Goal: Use online tool/utility: Use online tool/utility

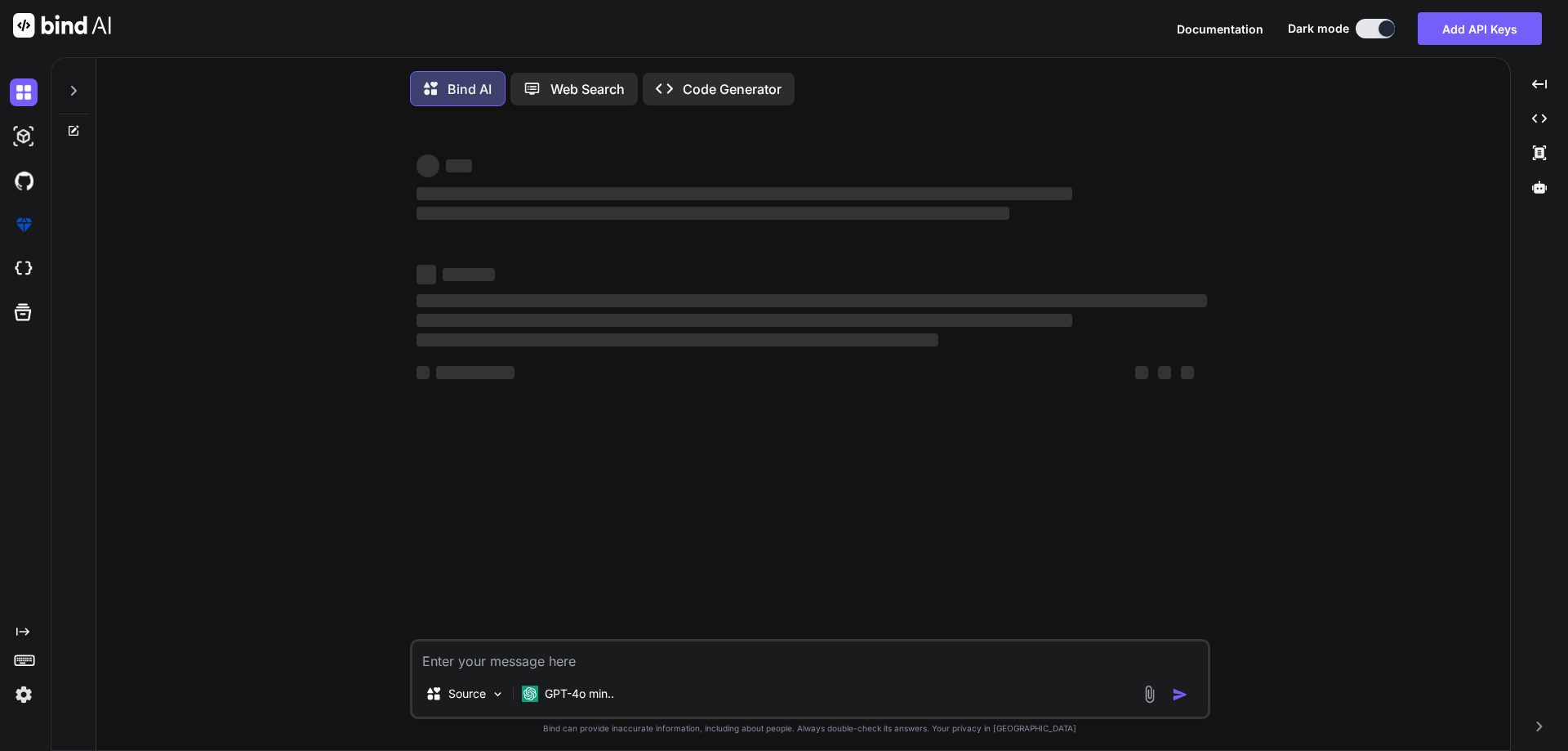
type textarea "x"
type textarea "class Main { public static void main(String[] args) { String value= "[PERSON_NA…"
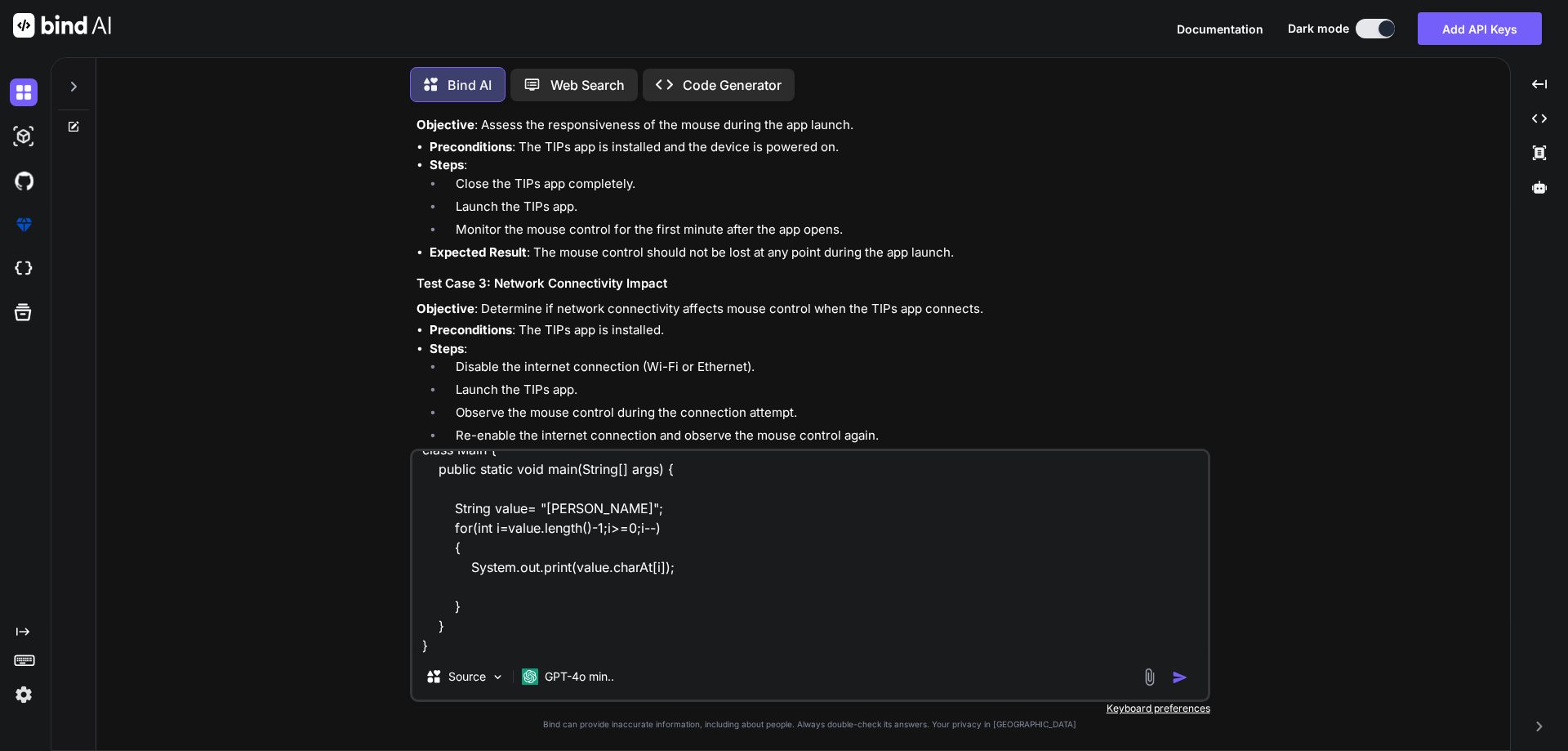
scroll to position [3490, 0]
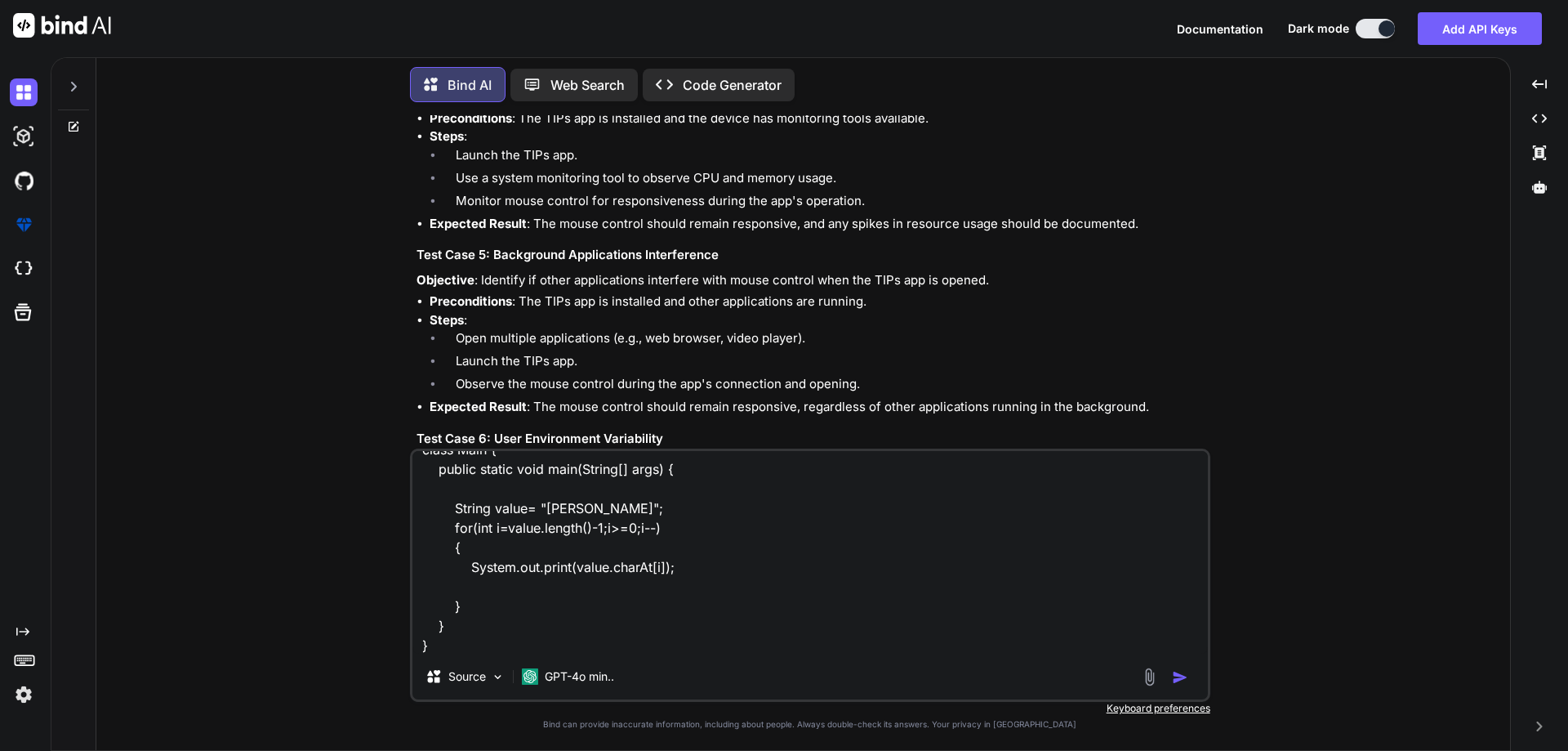
type textarea "x"
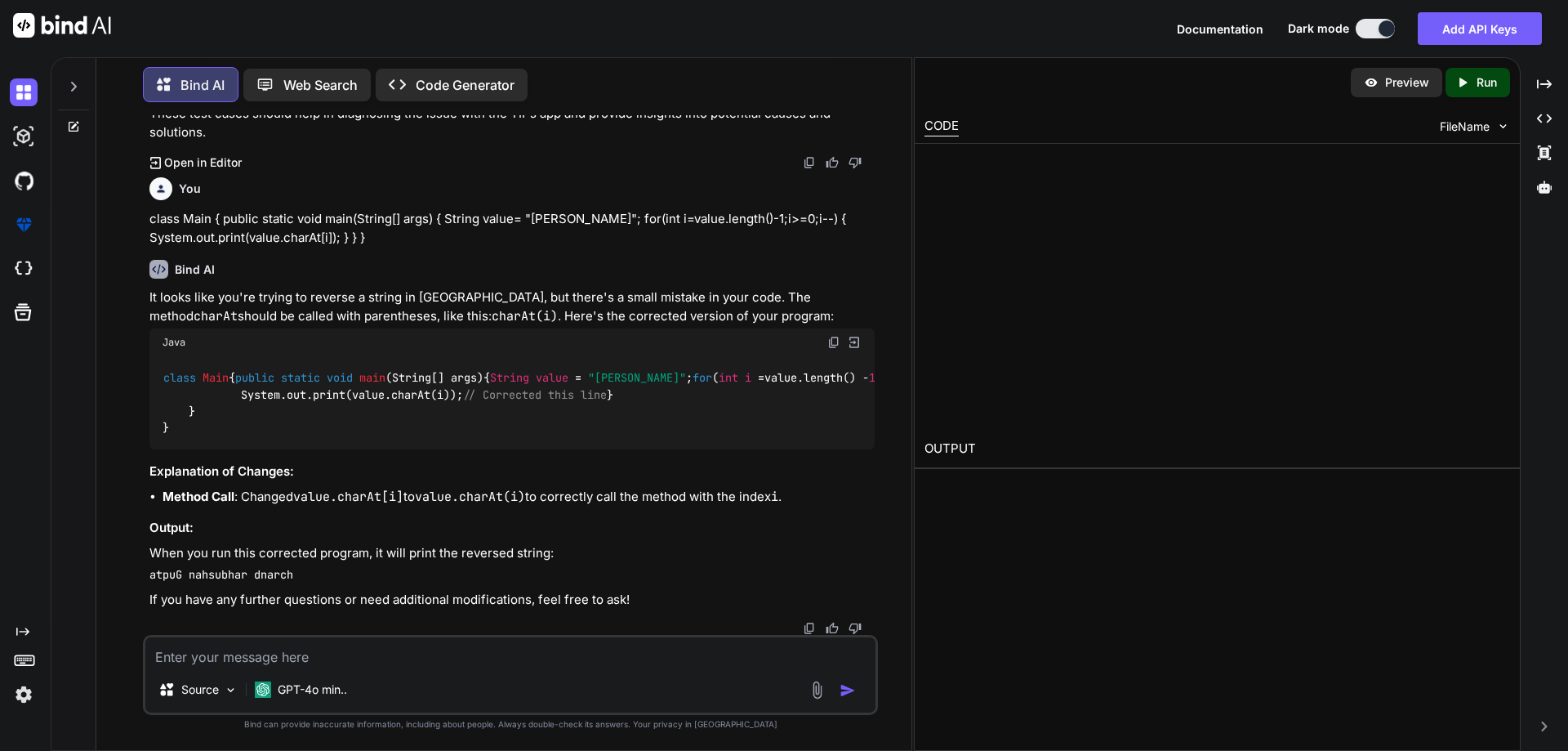
scroll to position [4997, 0]
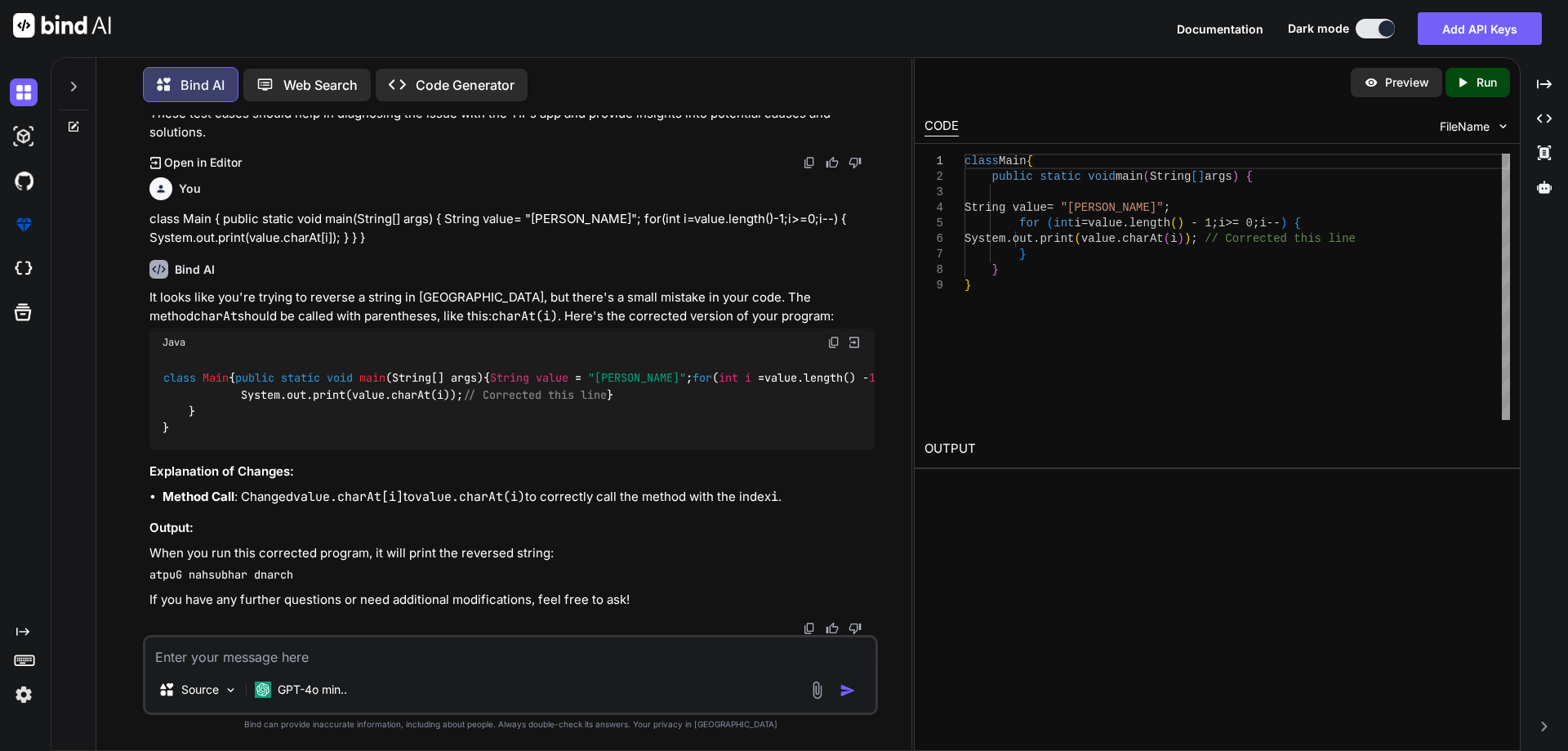
type textarea "x"
drag, startPoint x: 360, startPoint y: 428, endPoint x: 398, endPoint y: 431, distance: 38.1
click at [398, 431] on code "class Main { public static void main (String[] args) { String value = "[PERSON_…" at bounding box center [567, 403] width 811 height 67
drag, startPoint x: 472, startPoint y: 385, endPoint x: 227, endPoint y: 388, distance: 245.0
click at [227, 388] on div "class Main { public static void main (String[] args) { String value = "[PERSON_…" at bounding box center [512, 402] width 725 height 93
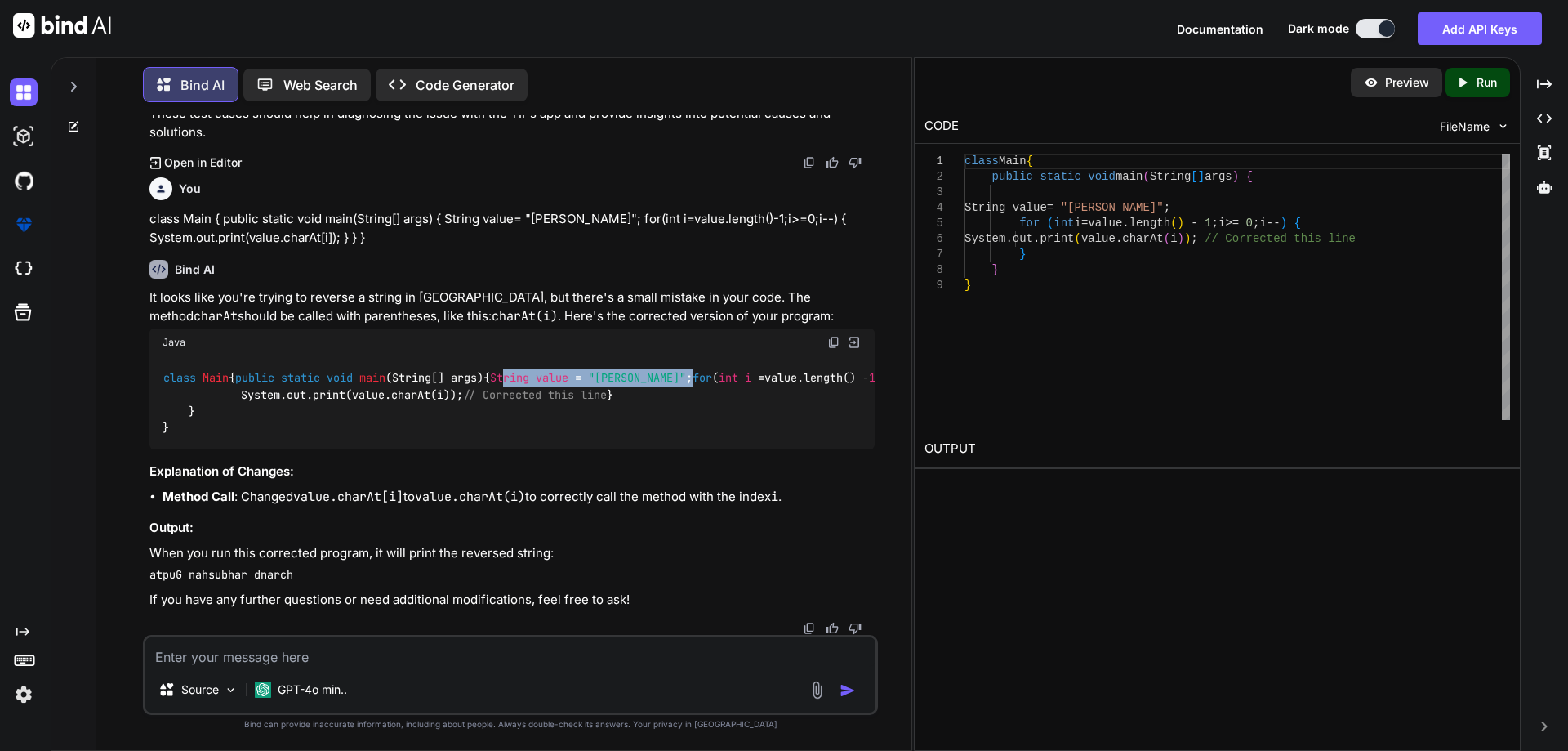
drag, startPoint x: 199, startPoint y: 402, endPoint x: 541, endPoint y: 414, distance: 342.2
click at [544, 411] on div "class Main { public static void main (String[] args) { String value = "[PERSON_…" at bounding box center [512, 402] width 725 height 93
drag, startPoint x: 249, startPoint y: 424, endPoint x: 371, endPoint y: 433, distance: 122.3
click at [371, 433] on div "class Main { public static void main (String[] args) { String value = "[PERSON_…" at bounding box center [512, 402] width 725 height 93
click at [390, 438] on div "class Main { public static void main (String[] args) { String value = "[PERSON_…" at bounding box center [512, 402] width 725 height 93
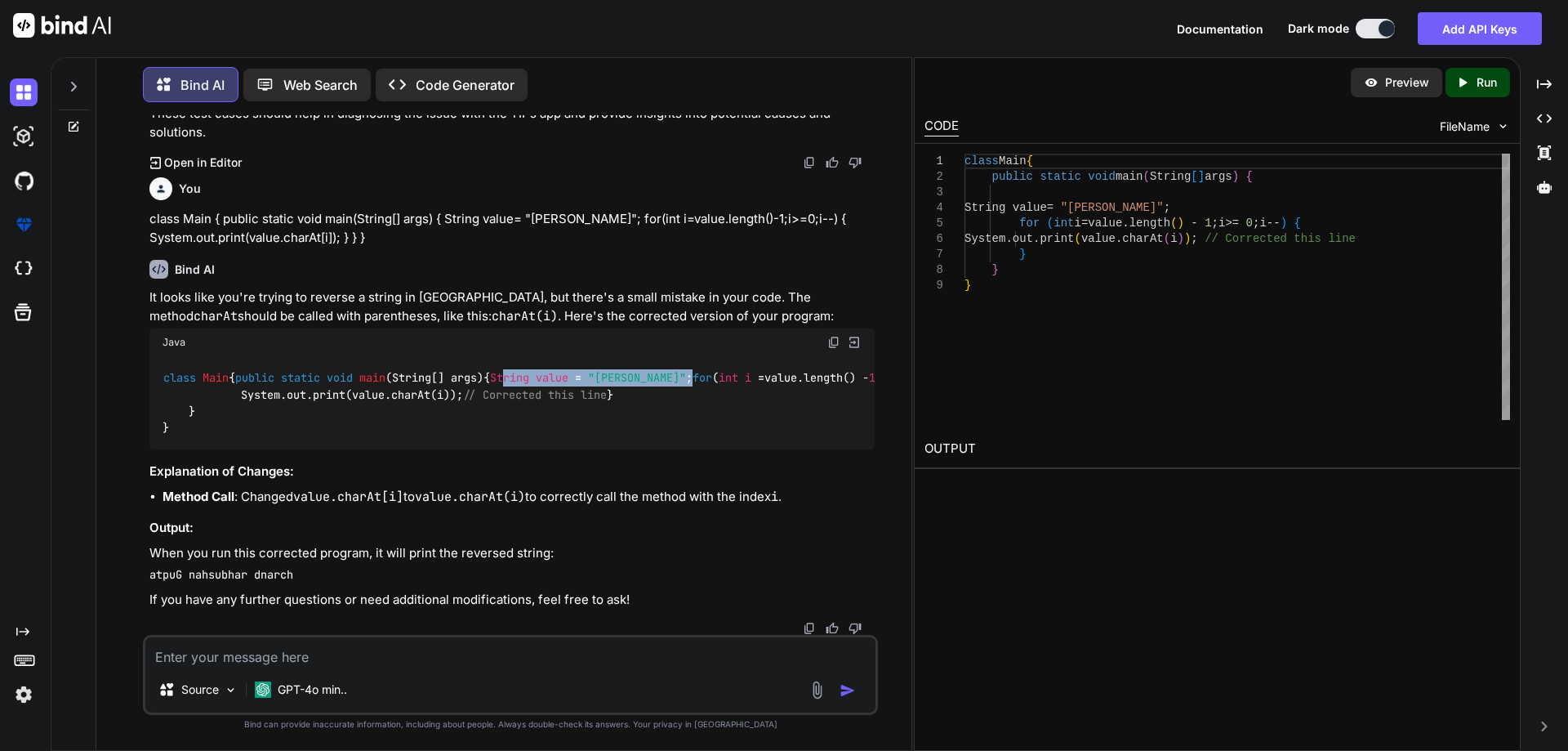
click at [400, 417] on code "class Main { public static void main (String[] args) { String value = "[PERSON_…" at bounding box center [567, 403] width 811 height 67
drag, startPoint x: 199, startPoint y: 362, endPoint x: 467, endPoint y: 361, distance: 268.0
click at [467, 361] on div "class Main { public static void main (String[] args) { String value = "[PERSON_…" at bounding box center [512, 402] width 725 height 93
click at [832, 336] on img at bounding box center [833, 342] width 13 height 13
